Goal: Check status: Check status

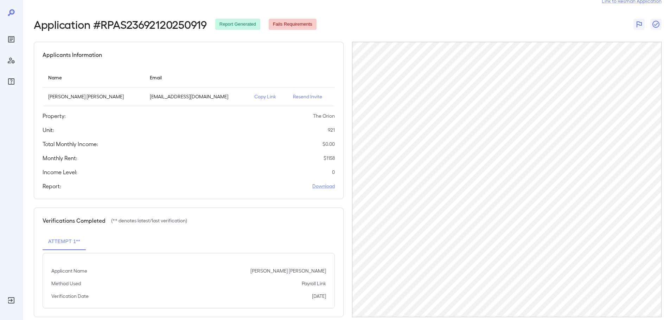
scroll to position [33, 0]
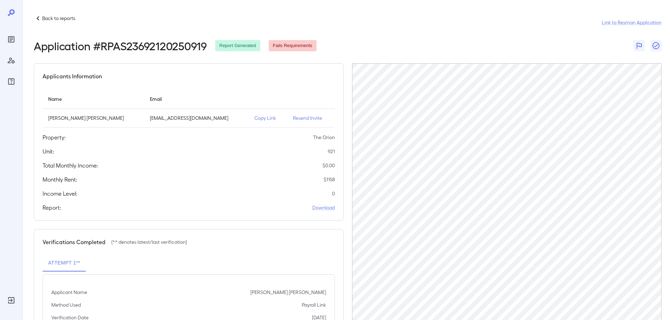
click at [54, 17] on p "Back to reports" at bounding box center [58, 18] width 33 height 7
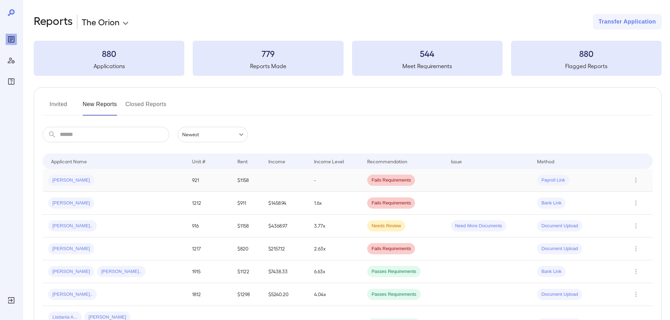
click at [135, 185] on div "Ashleigh M..." at bounding box center [114, 180] width 133 height 11
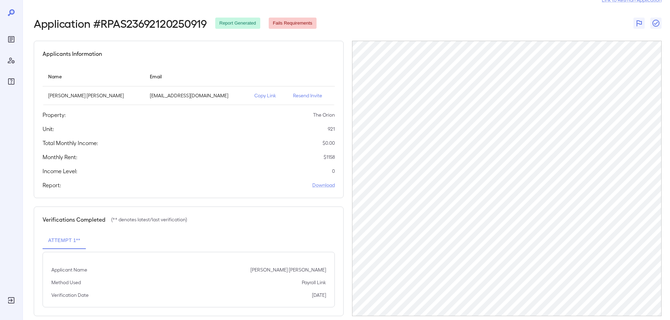
scroll to position [33, 0]
